Goal: Task Accomplishment & Management: Manage account settings

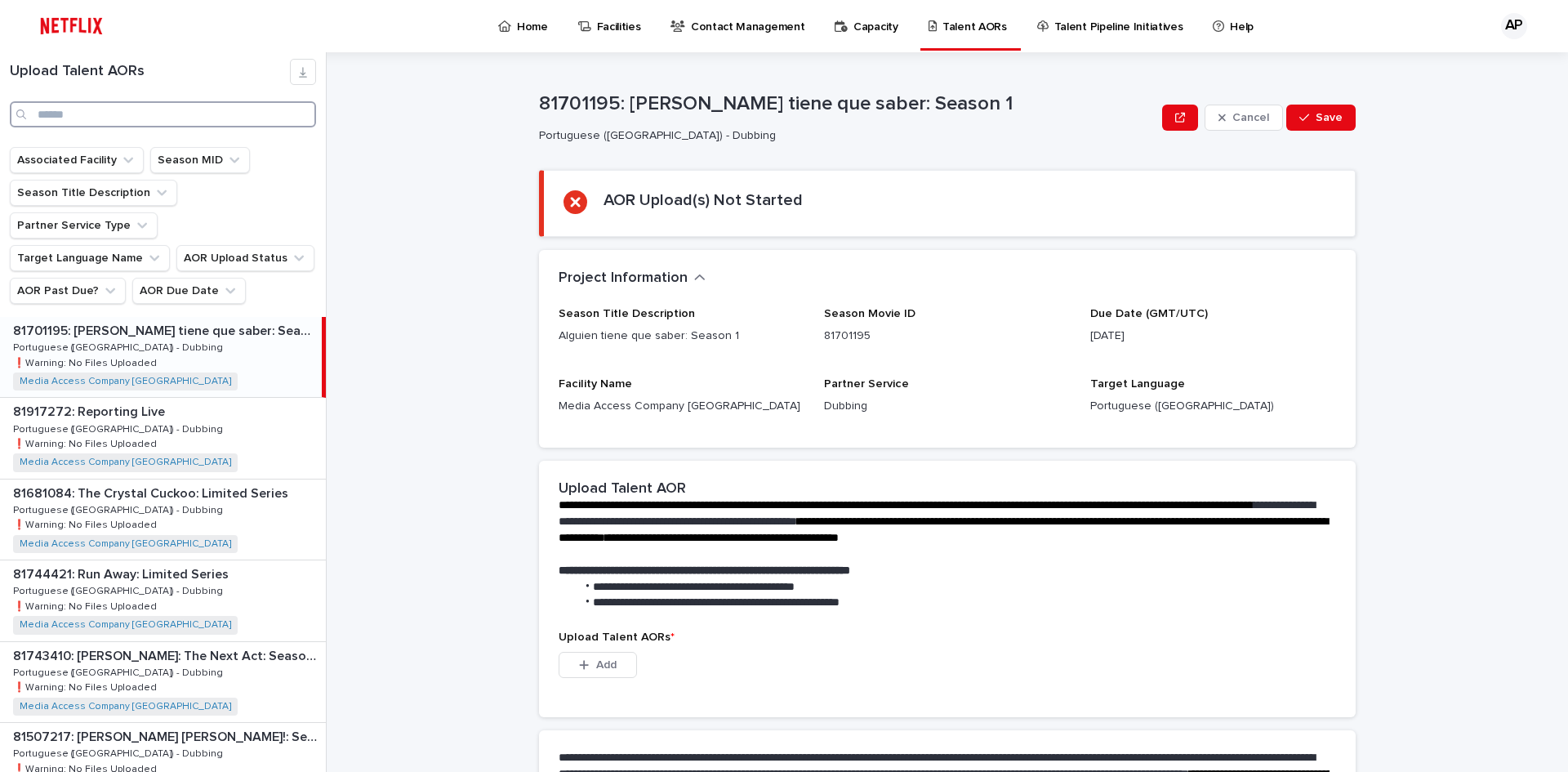
click at [82, 113] on input "Search" at bounding box center [162, 115] width 306 height 26
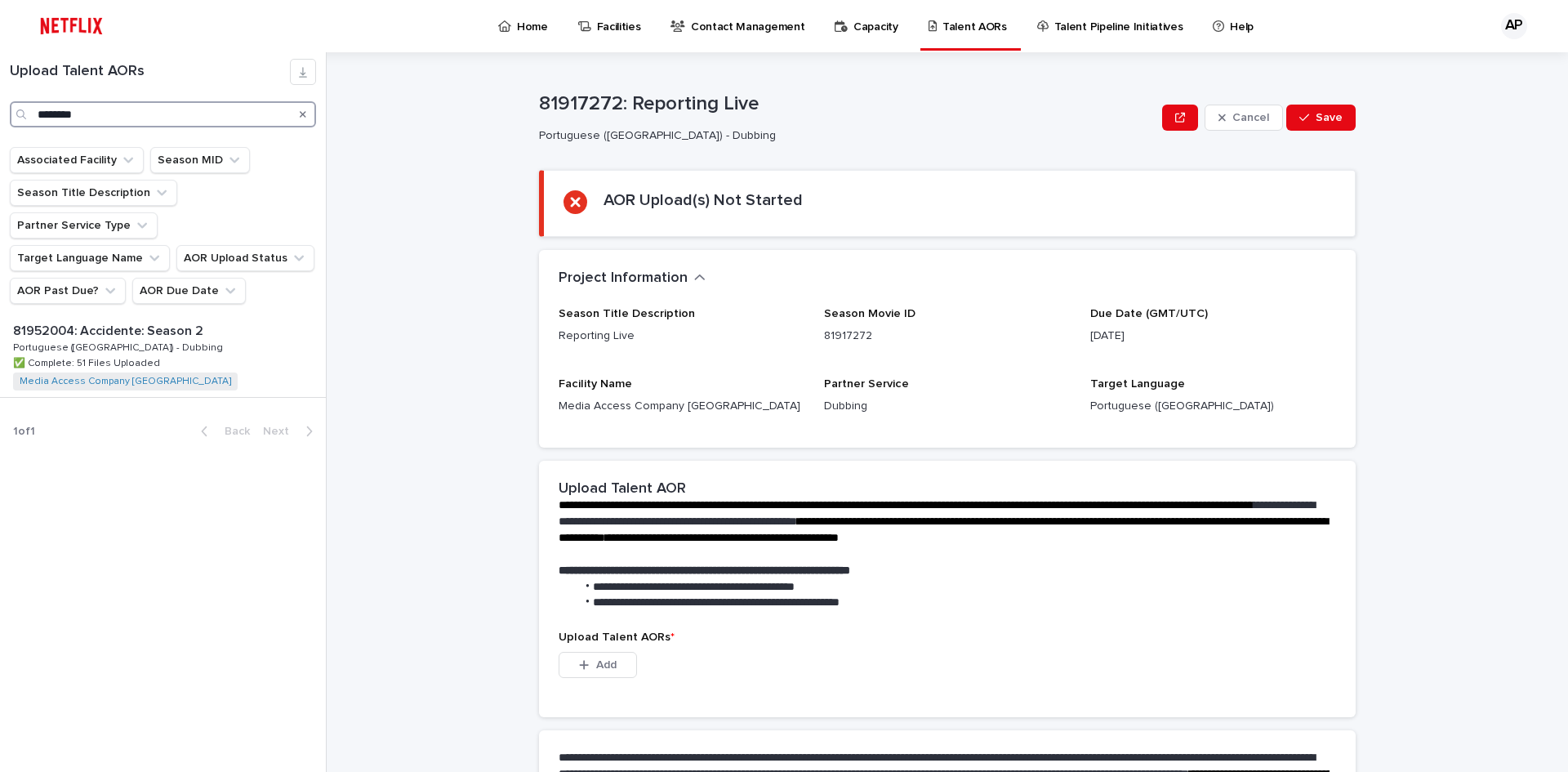
type input "********"
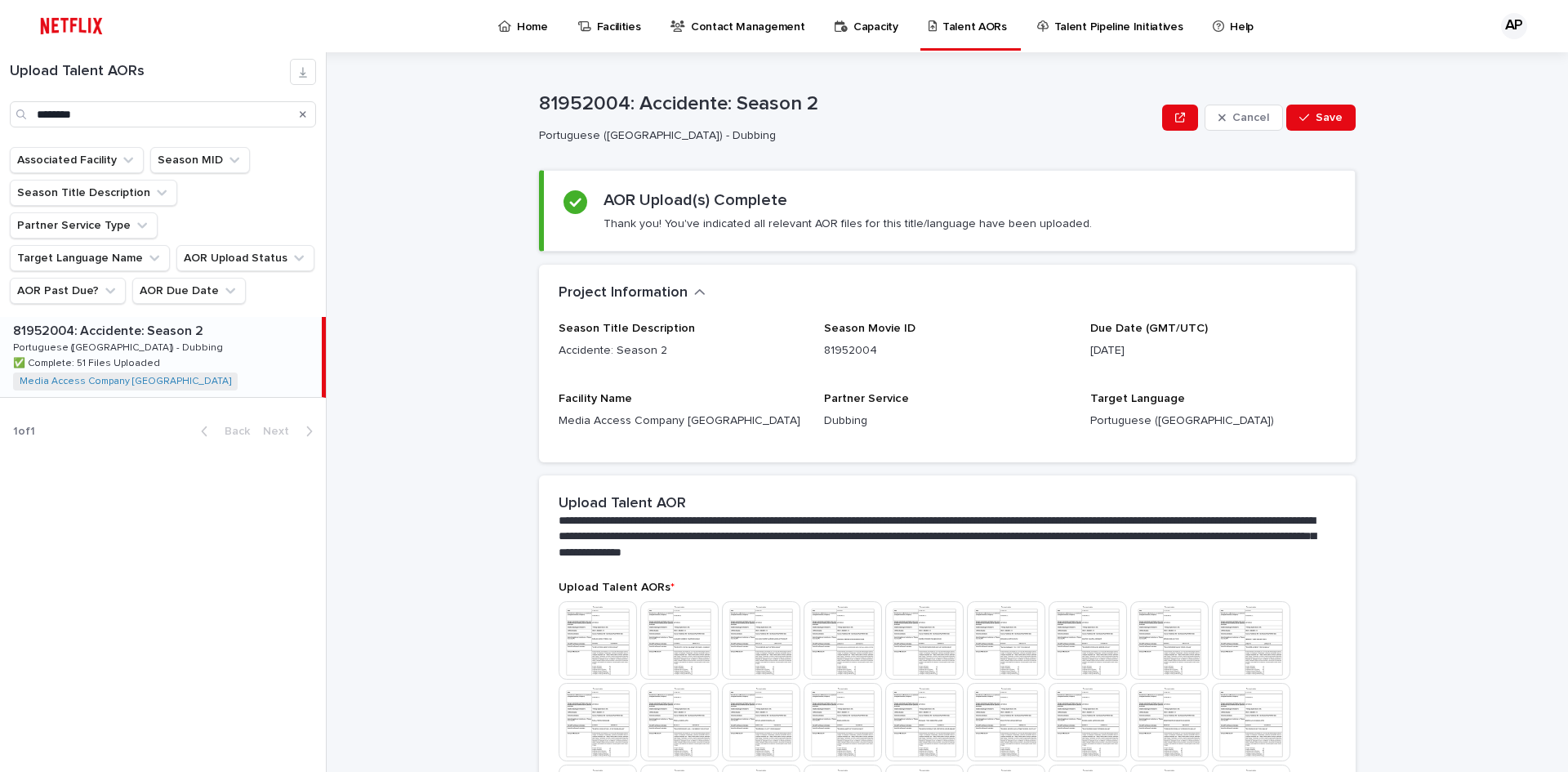
click at [135, 321] on p "81952004: Accidente: Season 2" at bounding box center [109, 329] width 193 height 19
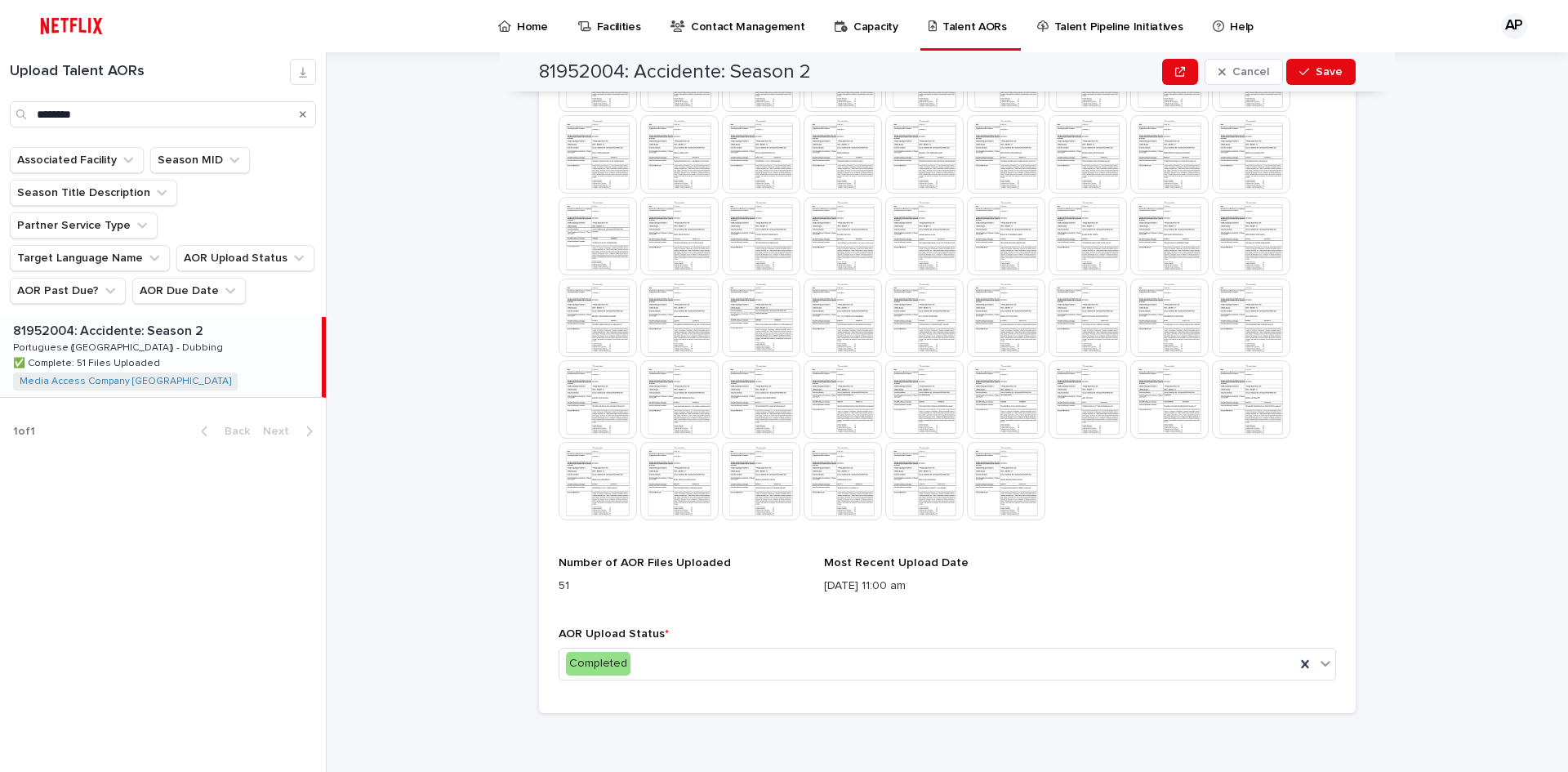
scroll to position [486, 0]
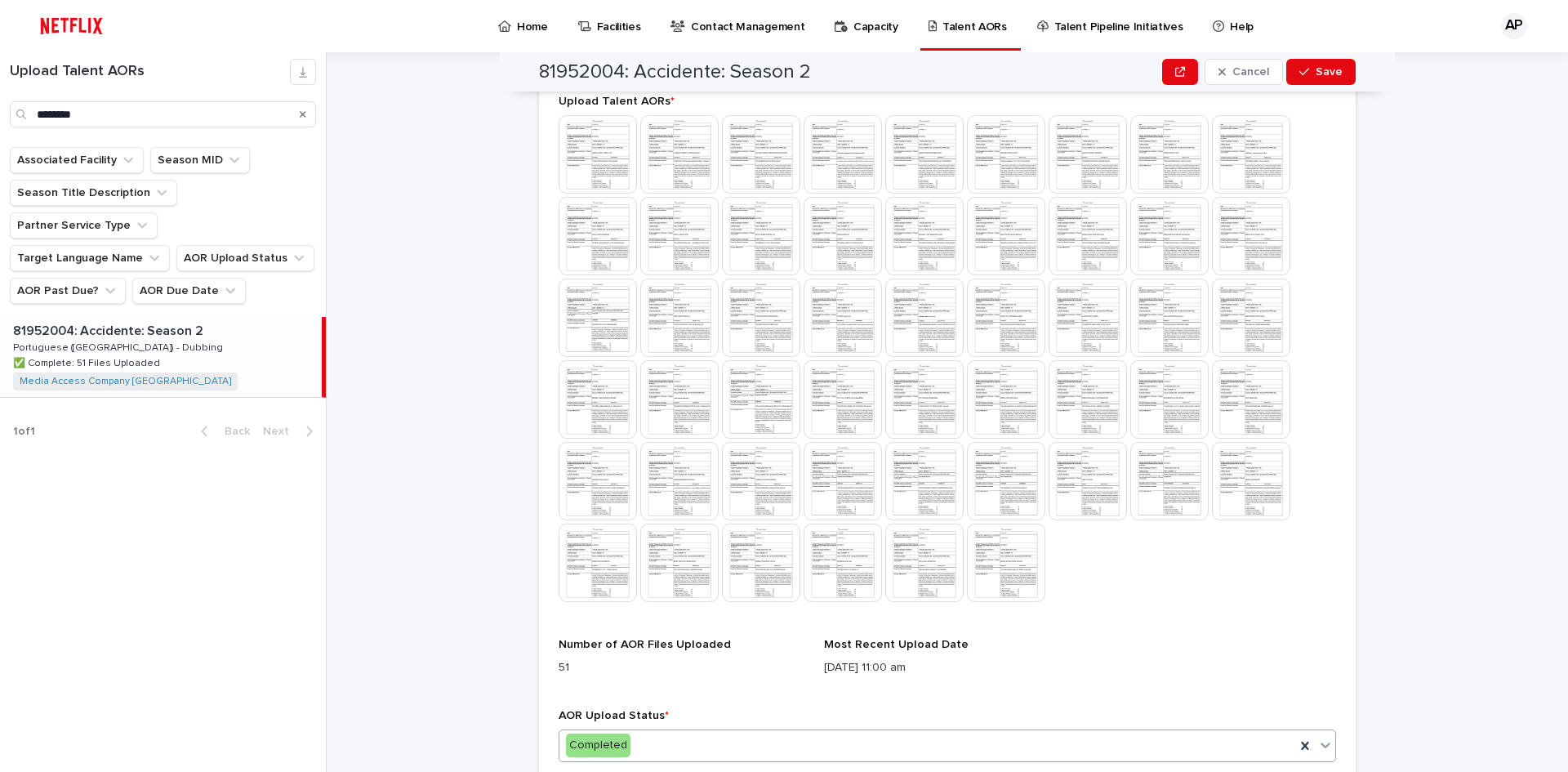
click at [733, 750] on div "Completed" at bounding box center [928, 746] width 736 height 27
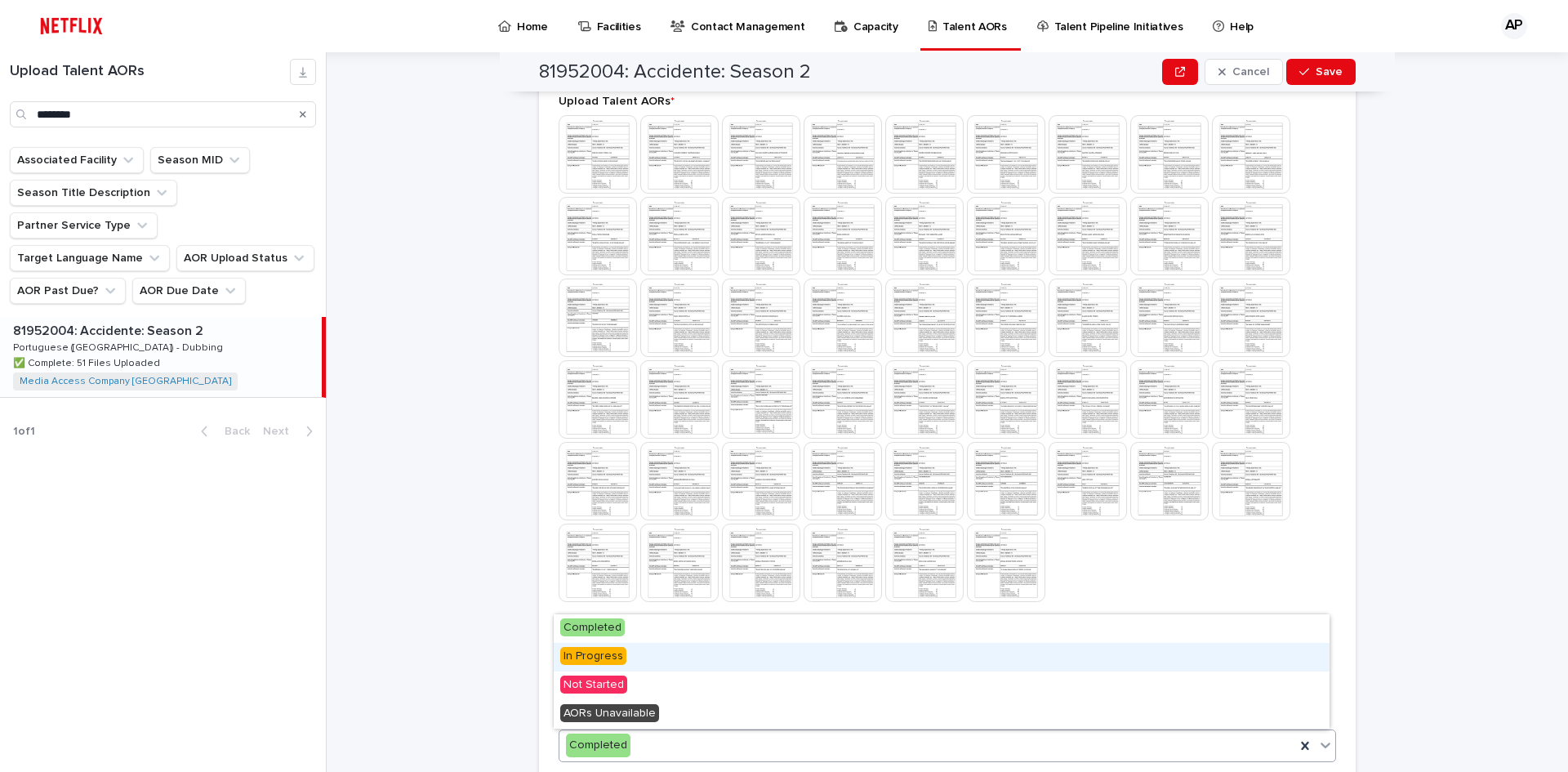
click at [590, 655] on span "In Progress" at bounding box center [593, 656] width 66 height 18
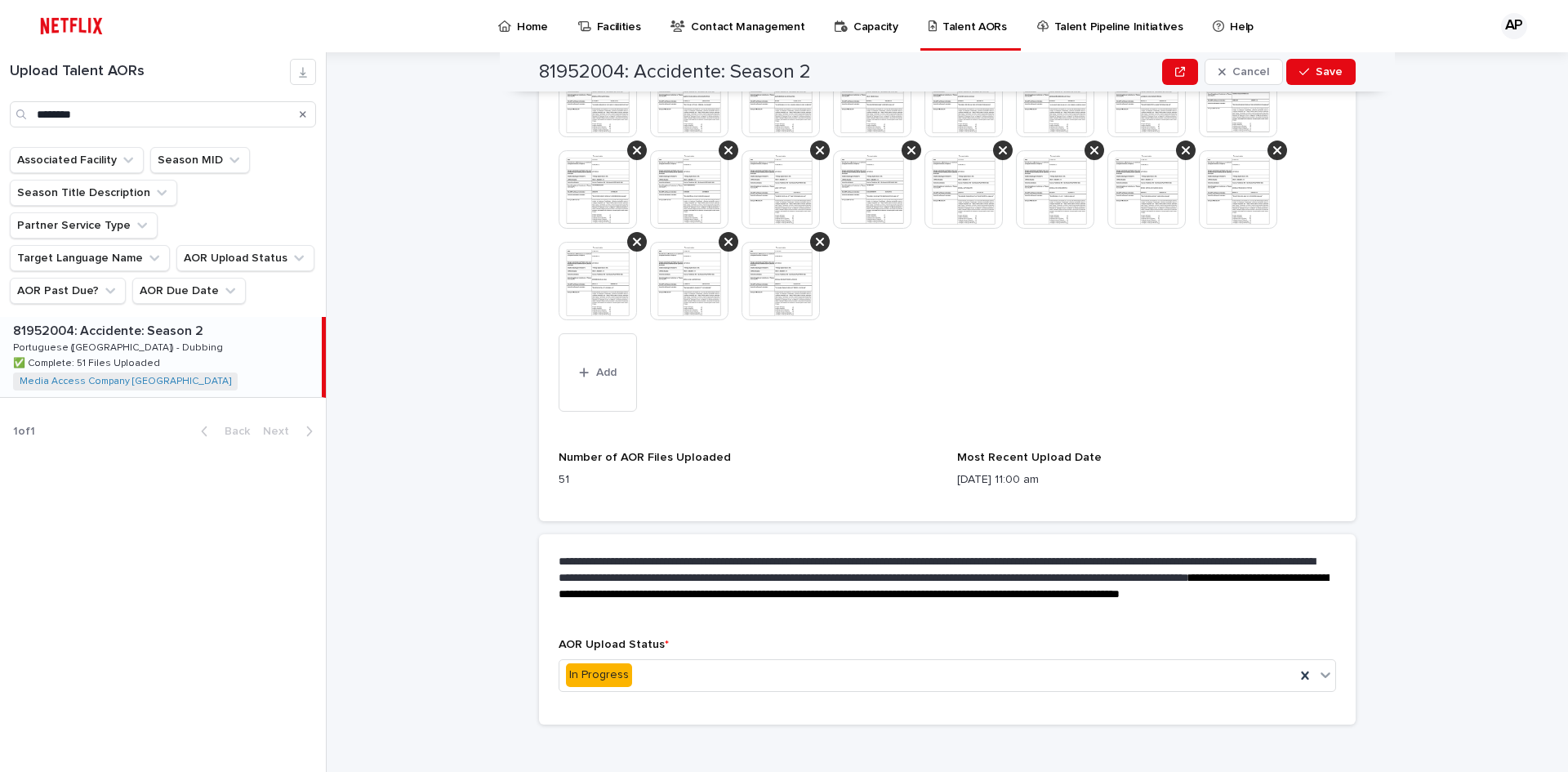
scroll to position [980, 0]
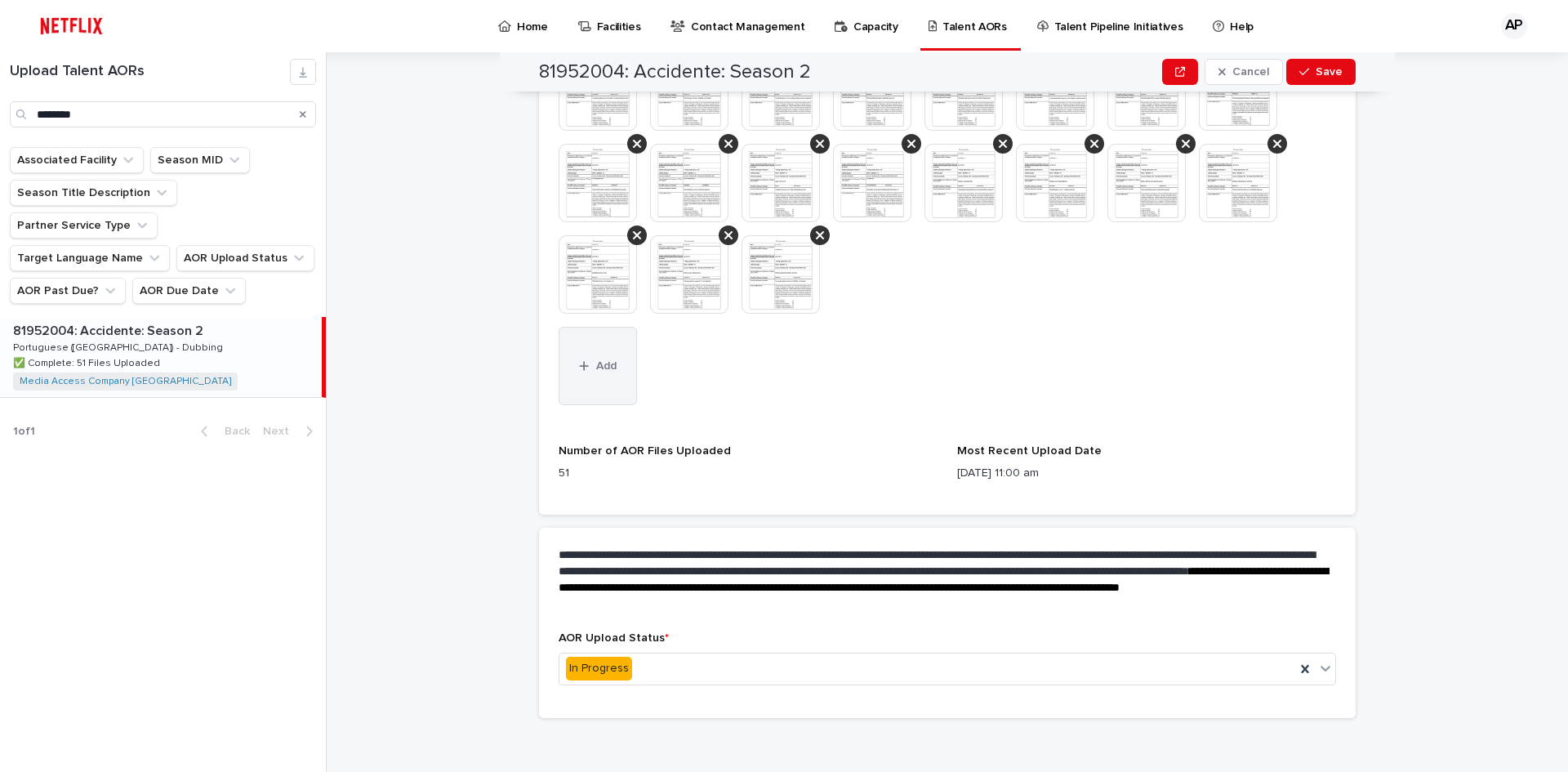
click at [573, 372] on button "Add" at bounding box center [598, 366] width 79 height 79
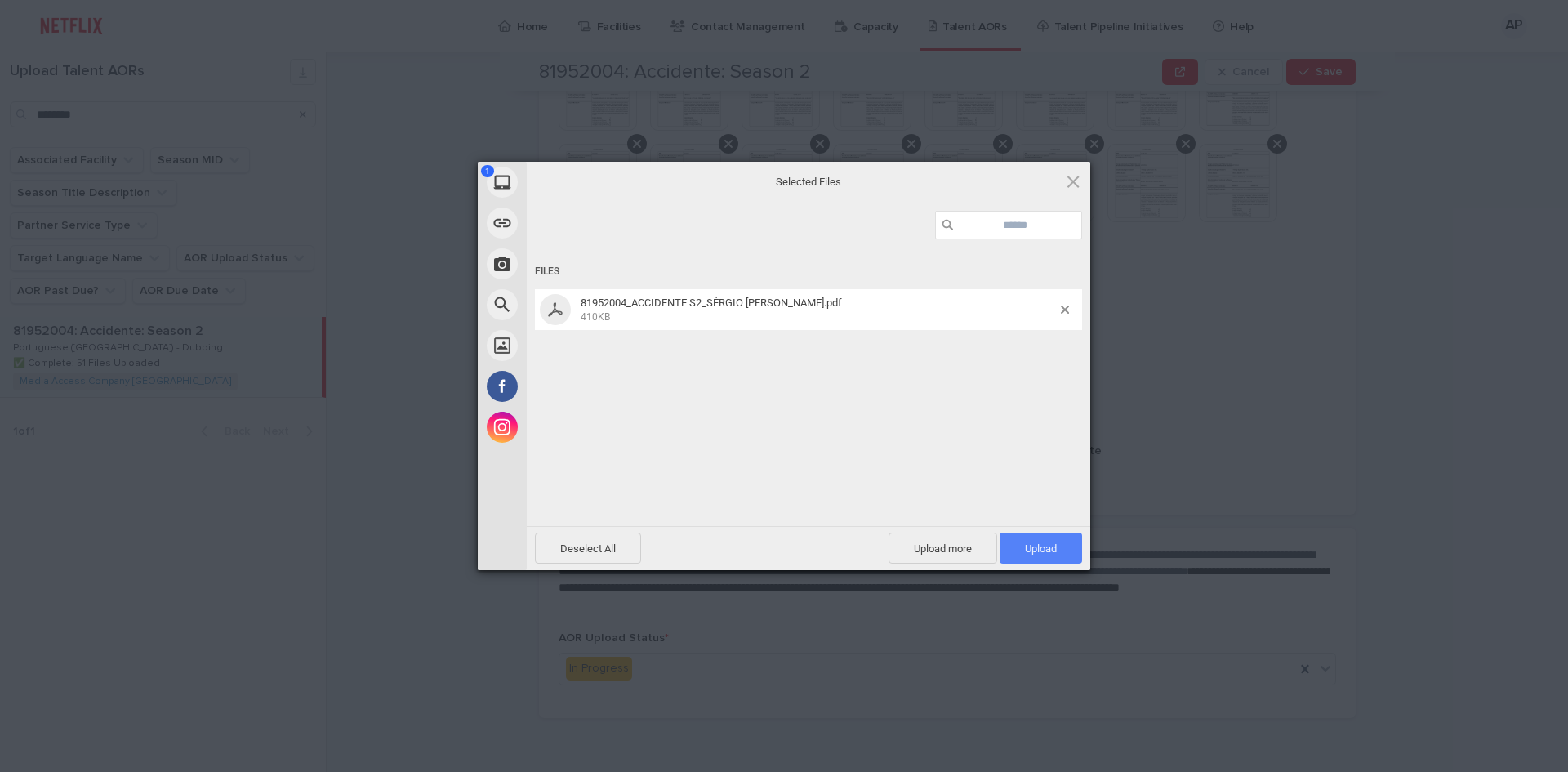
click at [1049, 542] on span "Upload 1" at bounding box center [1041, 549] width 32 height 12
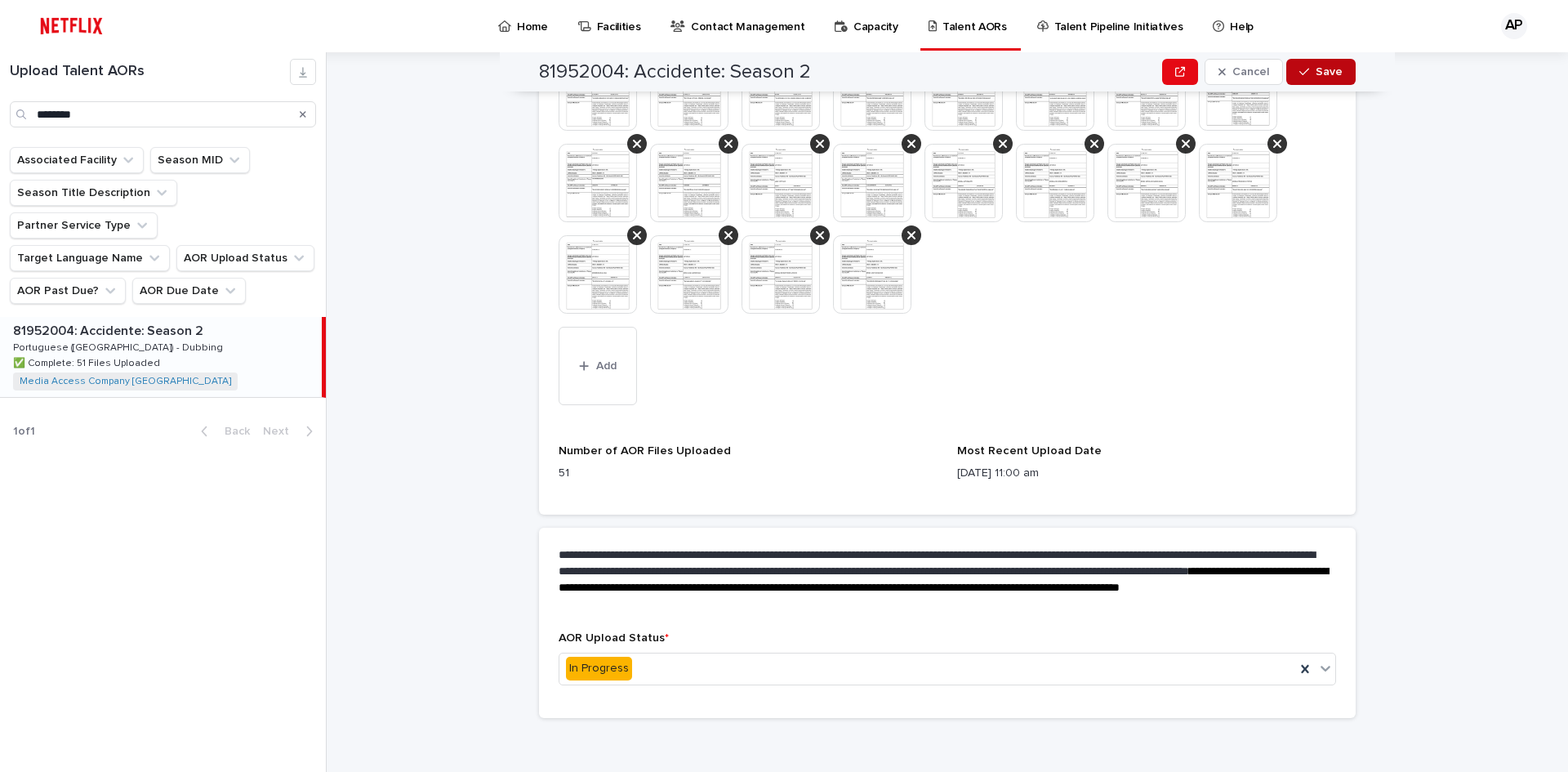
click at [1300, 68] on icon "button" at bounding box center [1304, 72] width 10 height 11
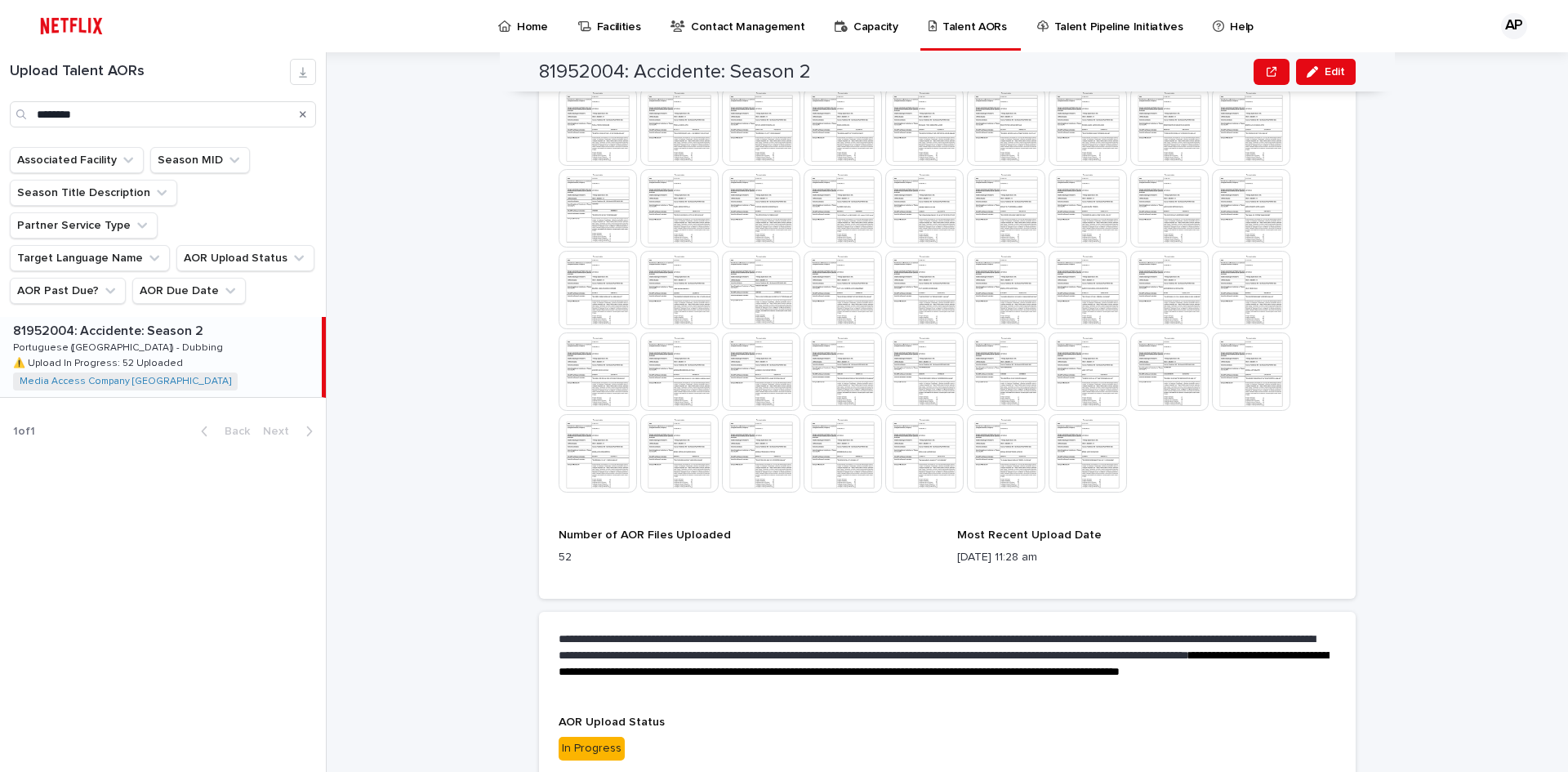
scroll to position [821, 0]
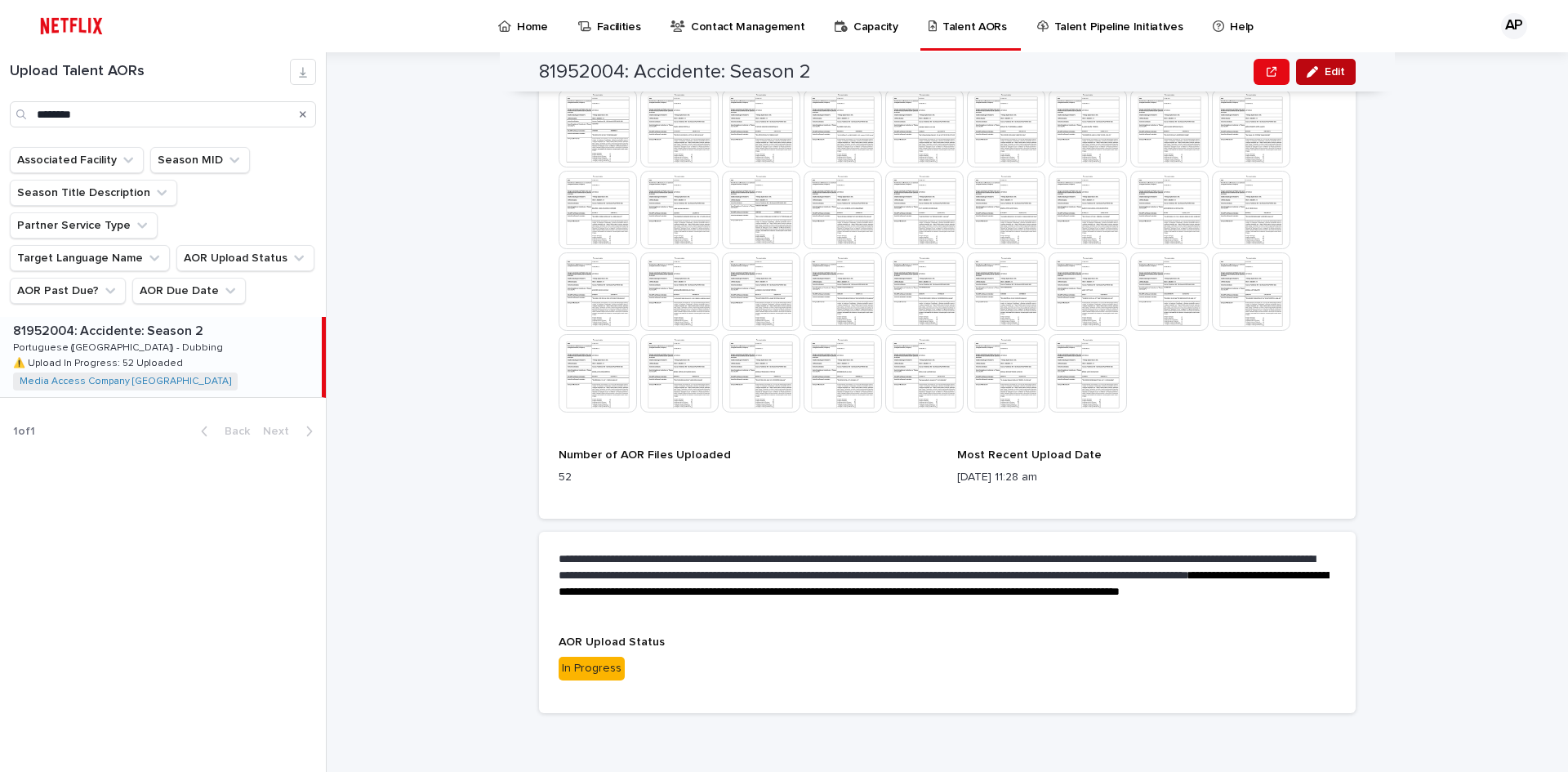
click at [1325, 67] on span "Edit" at bounding box center [1335, 72] width 20 height 11
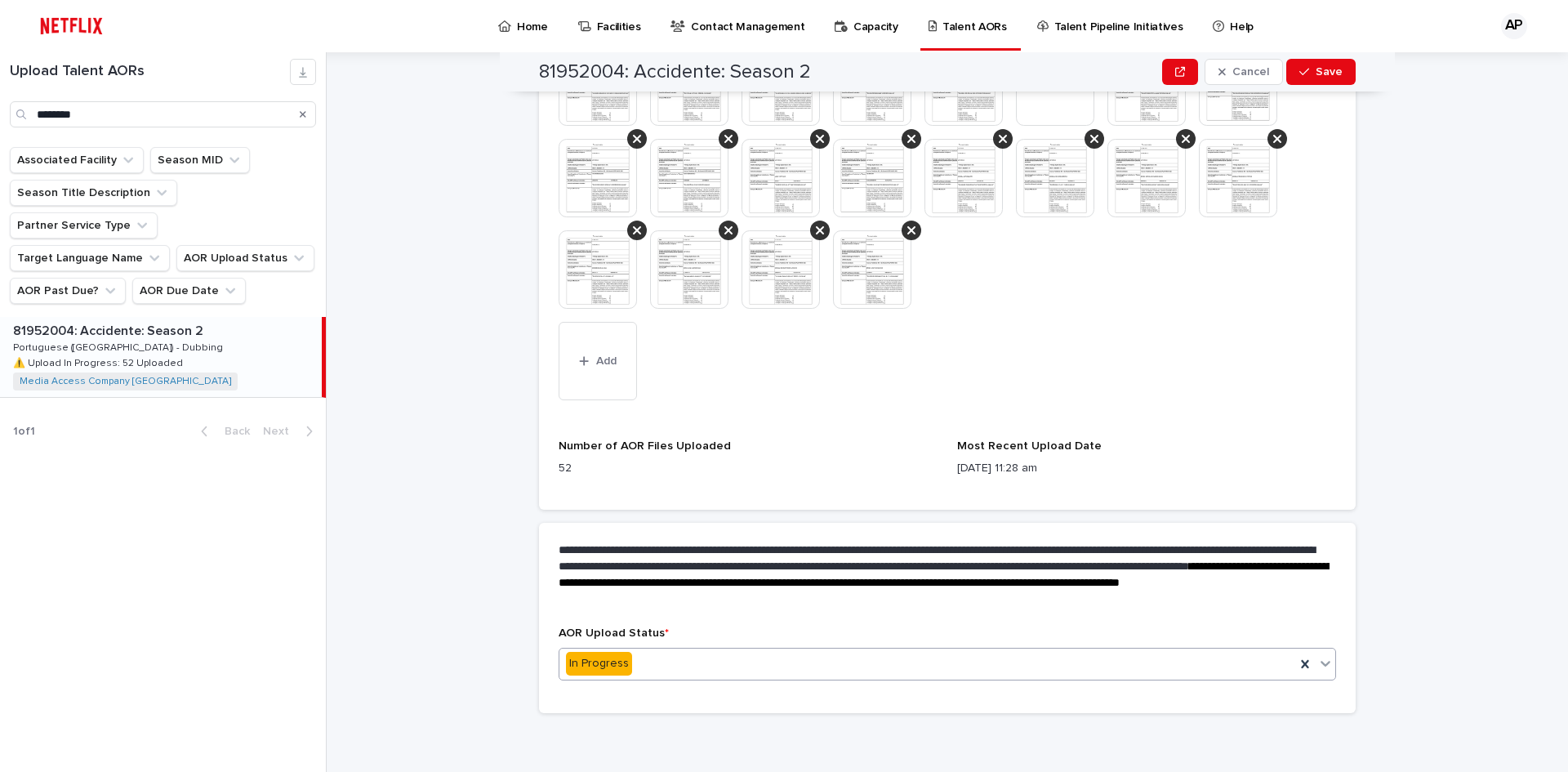
scroll to position [1065, 0]
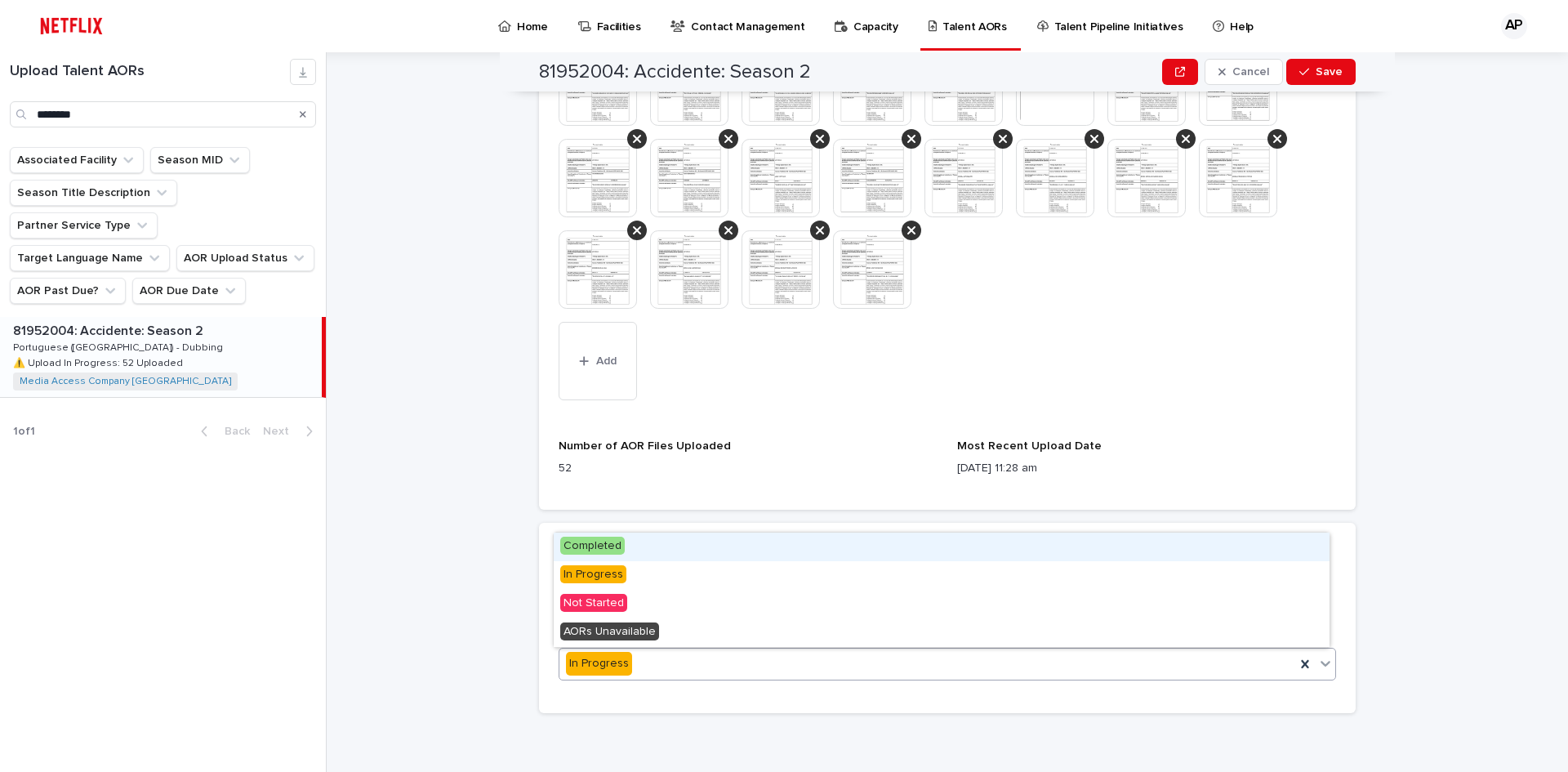
click at [1317, 667] on icon at bounding box center [1325, 663] width 17 height 17
click at [689, 541] on div "Completed" at bounding box center [941, 547] width 776 height 28
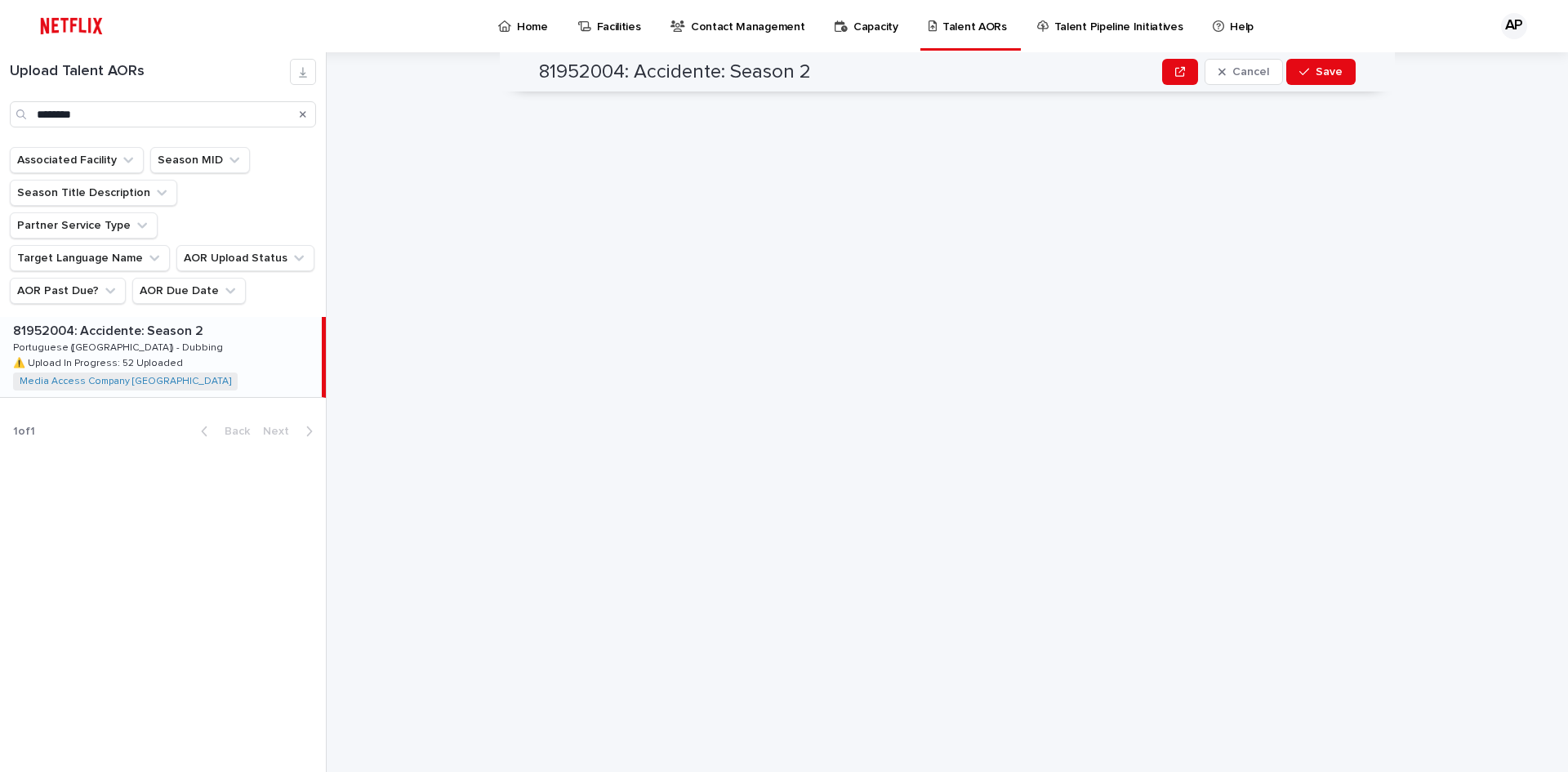
scroll to position [0, 0]
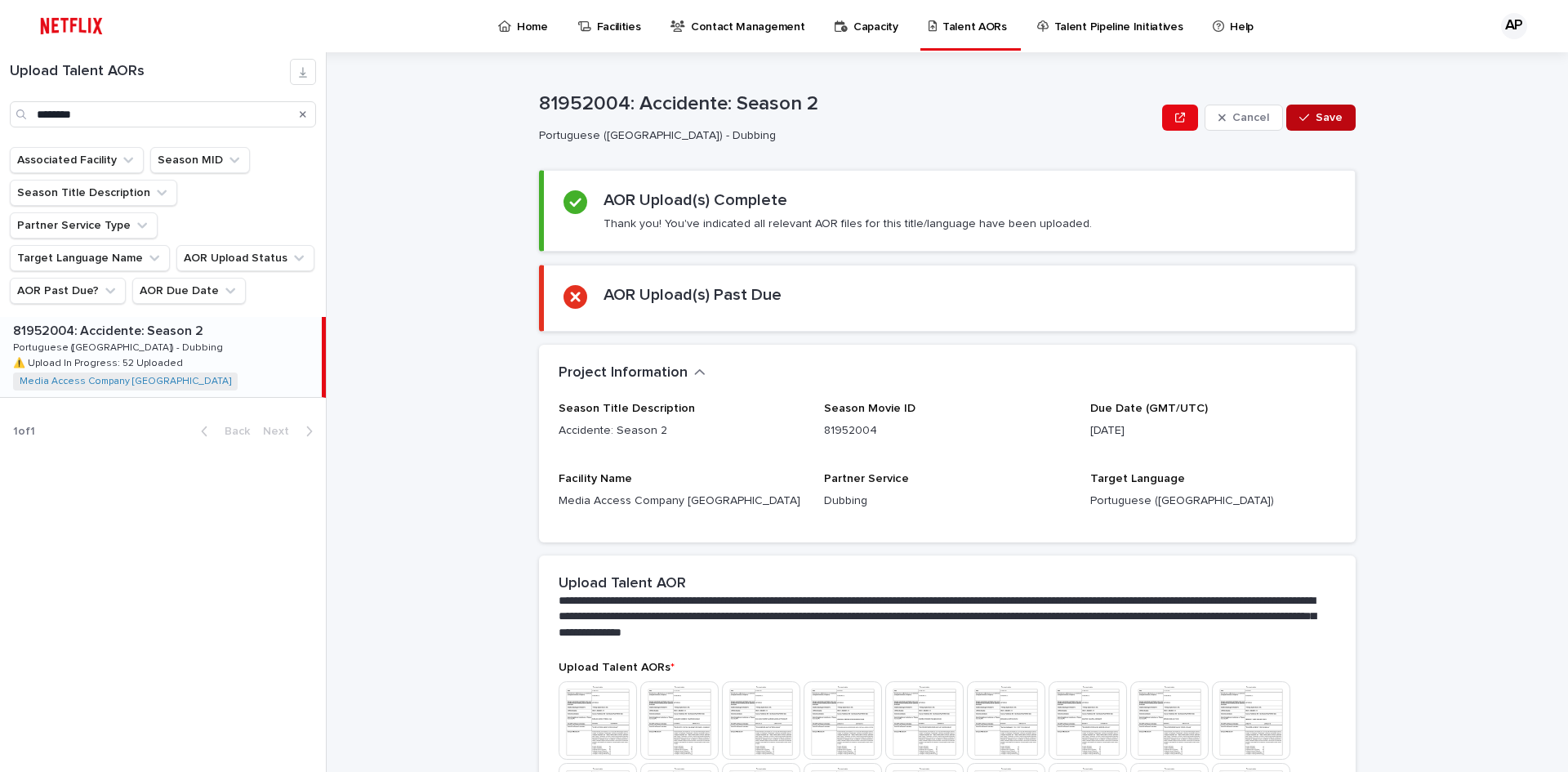
click at [1315, 115] on span "Save" at bounding box center [1329, 117] width 27 height 11
